Goal: Task Accomplishment & Management: Manage account settings

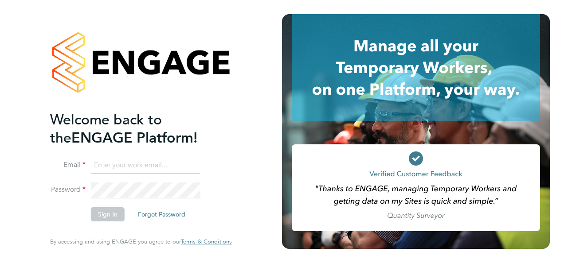
type input "[EMAIL_ADDRESS][DOMAIN_NAME]"
click at [113, 214] on button "Sign In" at bounding box center [108, 215] width 34 height 14
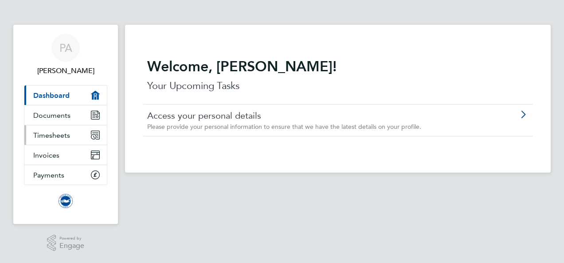
click at [59, 134] on span "Timesheets" at bounding box center [51, 135] width 37 height 8
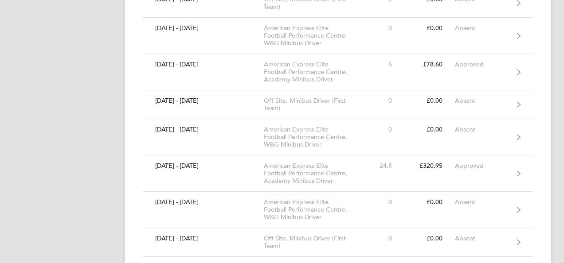
scroll to position [5392, 0]
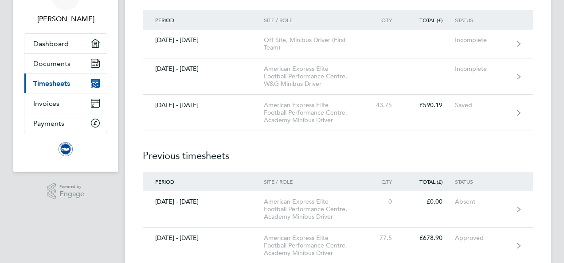
scroll to position [0, 0]
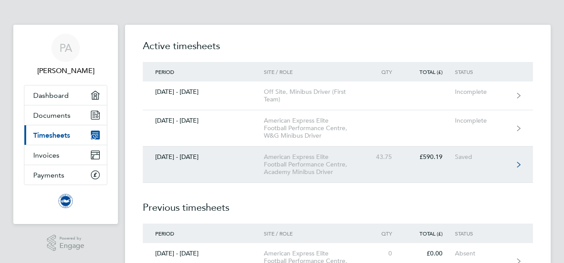
click at [520, 165] on icon at bounding box center [519, 165] width 4 height 6
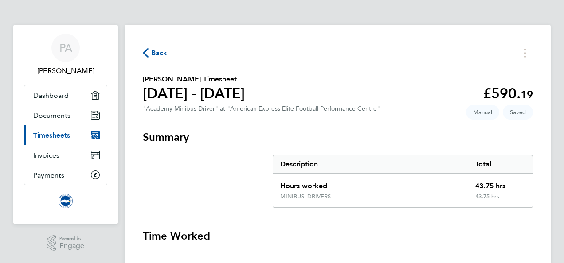
drag, startPoint x: 514, startPoint y: 226, endPoint x: 506, endPoint y: 239, distance: 15.7
drag, startPoint x: 506, startPoint y: 239, endPoint x: 366, endPoint y: 238, distance: 140.1
click at [366, 238] on h3 "Time Worked" at bounding box center [338, 236] width 390 height 14
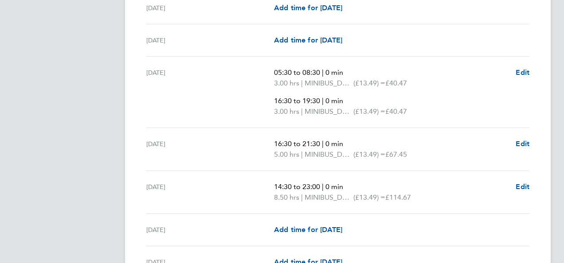
scroll to position [976, 0]
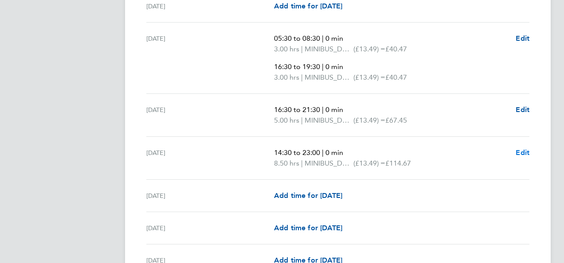
click at [522, 149] on span "Edit" at bounding box center [523, 153] width 14 height 8
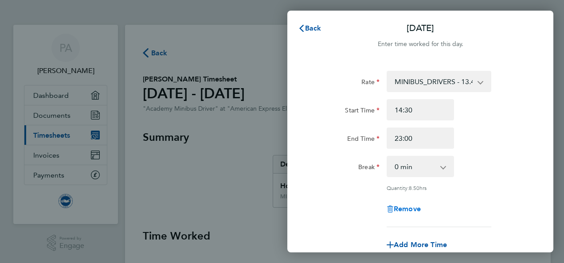
drag, startPoint x: 394, startPoint y: 208, endPoint x: 388, endPoint y: 206, distance: 6.0
click at [388, 206] on icon "button" at bounding box center [390, 209] width 7 height 7
select select "null"
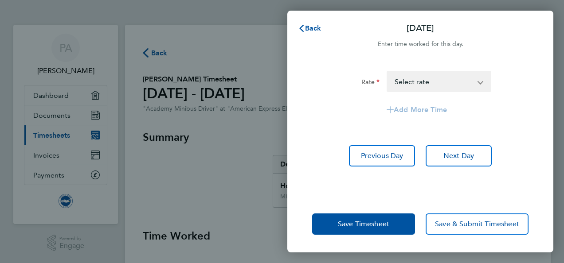
click at [360, 197] on div "Save Timesheet Save & Submit Timesheet" at bounding box center [420, 224] width 266 height 57
click at [310, 28] on span "Back" at bounding box center [313, 28] width 16 height 8
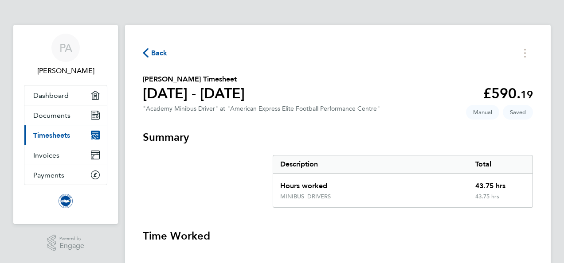
drag, startPoint x: 522, startPoint y: 229, endPoint x: 521, endPoint y: 235, distance: 6.3
drag, startPoint x: 521, startPoint y: 235, endPoint x: 343, endPoint y: 238, distance: 177.9
click at [343, 238] on h3 "Time Worked" at bounding box center [338, 236] width 390 height 14
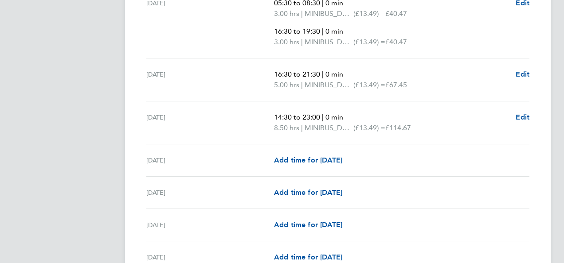
scroll to position [993, 0]
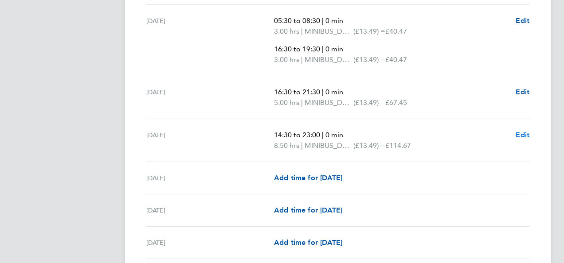
click at [522, 131] on span "Edit" at bounding box center [523, 135] width 14 height 8
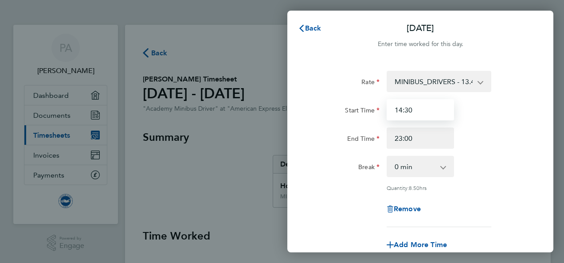
click at [426, 112] on input "14:30" at bounding box center [420, 109] width 67 height 21
type input "1"
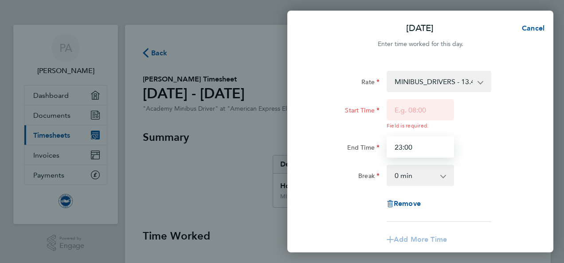
click at [422, 137] on input "23:00" at bounding box center [420, 147] width 67 height 21
type input "2"
click at [485, 150] on div "End Time" at bounding box center [421, 147] width 224 height 21
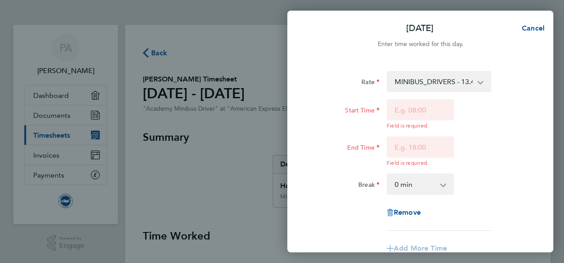
click at [492, 182] on div "Break 0 min 15 min 30 min 45 min 60 min 75 min 90 min" at bounding box center [421, 184] width 224 height 21
click at [533, 208] on div "Rate MINIBUS_DRIVERS - 13.49 Start Time Field is required. End Time Field is re…" at bounding box center [420, 198] width 266 height 277
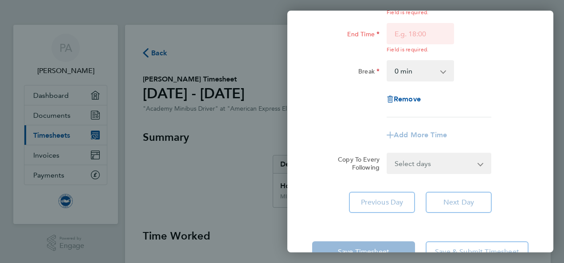
scroll to position [141, 0]
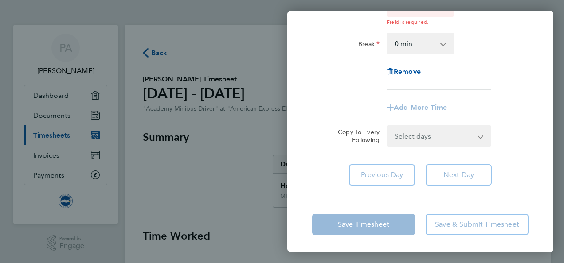
click at [516, 158] on div "Rate MINIBUS_DRIVERS - 13.49 Start Time Field is required. End Time Field is re…" at bounding box center [420, 57] width 266 height 277
click at [391, 75] on icon "button" at bounding box center [390, 71] width 7 height 7
select select "null"
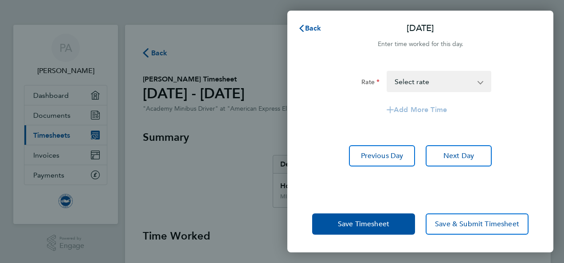
scroll to position [0, 0]
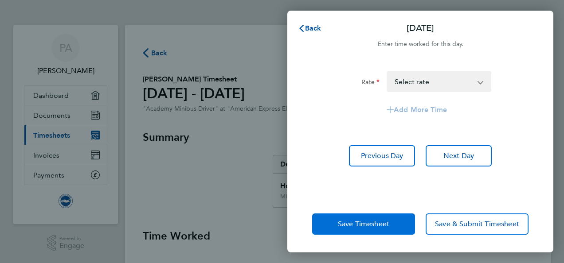
click at [371, 225] on span "Save Timesheet" at bounding box center [363, 224] width 51 height 9
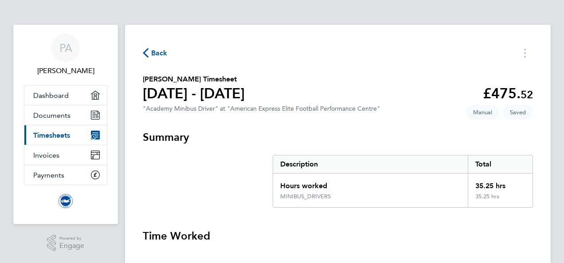
drag, startPoint x: 506, startPoint y: 235, endPoint x: 506, endPoint y: 241, distance: 6.3
drag, startPoint x: 506, startPoint y: 241, endPoint x: 380, endPoint y: 240, distance: 126.0
click at [380, 240] on h3 "Time Worked" at bounding box center [338, 236] width 390 height 14
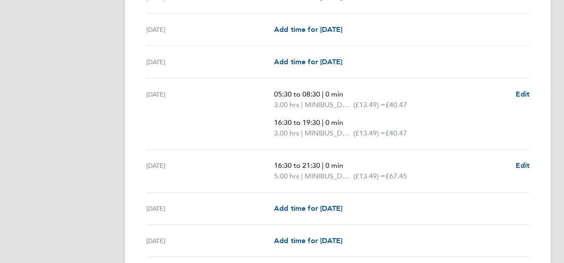
scroll to position [922, 0]
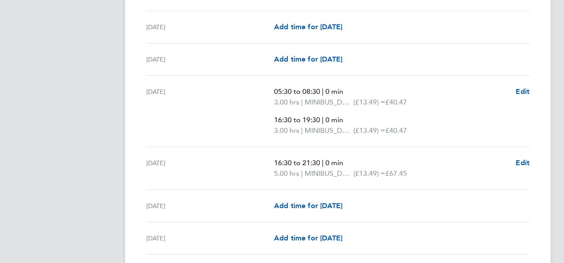
click at [472, 224] on div "[DATE] Add time for [DATE] Add time for [DATE]" at bounding box center [337, 239] width 383 height 32
click at [517, 32] on div "[DATE] Add time for [DATE] Add time for [DATE]" at bounding box center [337, 27] width 383 height 32
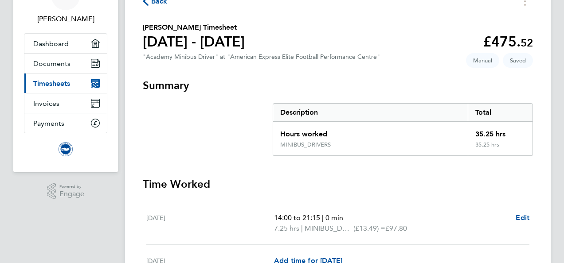
scroll to position [0, 0]
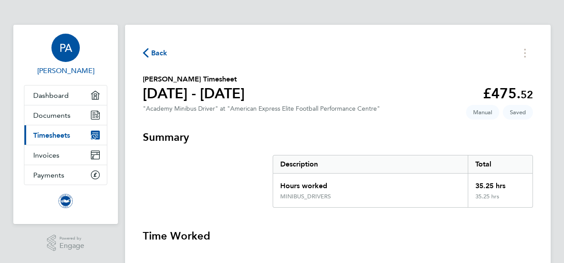
click at [69, 51] on span "PA" at bounding box center [65, 48] width 13 height 12
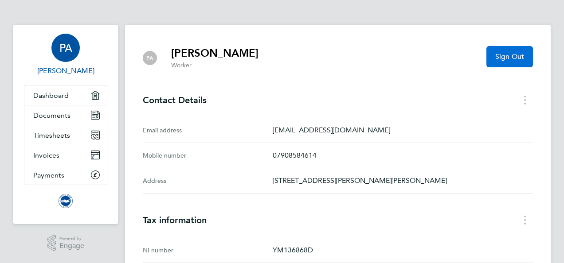
click at [516, 57] on span "Sign Out" at bounding box center [509, 56] width 29 height 9
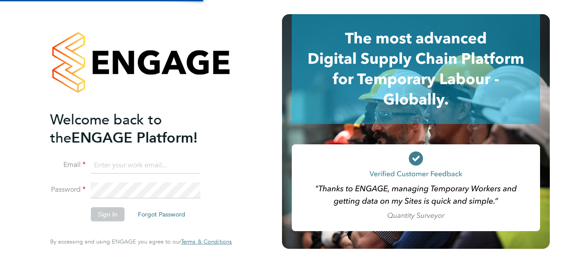
type input "[EMAIL_ADDRESS][DOMAIN_NAME]"
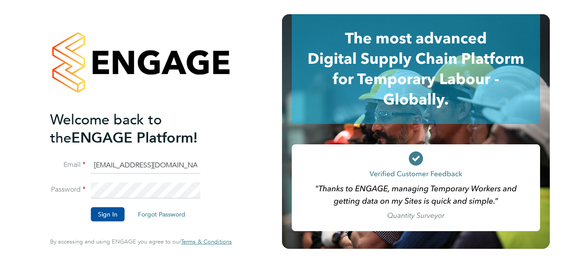
click at [286, 4] on div at bounding box center [423, 131] width 282 height 263
